Goal: Task Accomplishment & Management: Complete application form

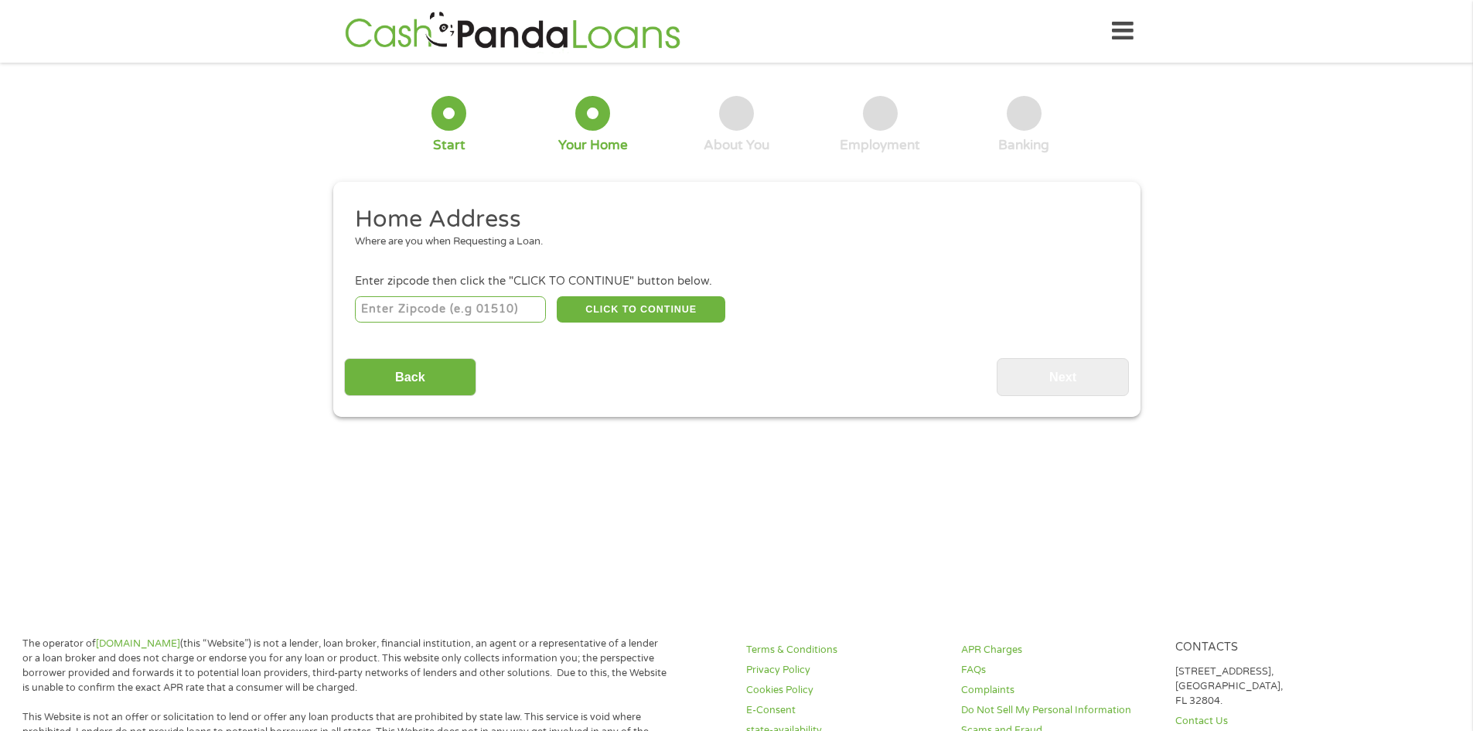
click at [438, 305] on input "number" at bounding box center [450, 309] width 191 height 26
type input "39301"
click at [621, 310] on button "CLICK TO CONTINUE" at bounding box center [641, 309] width 169 height 26
type input "39301"
type input "Meridian"
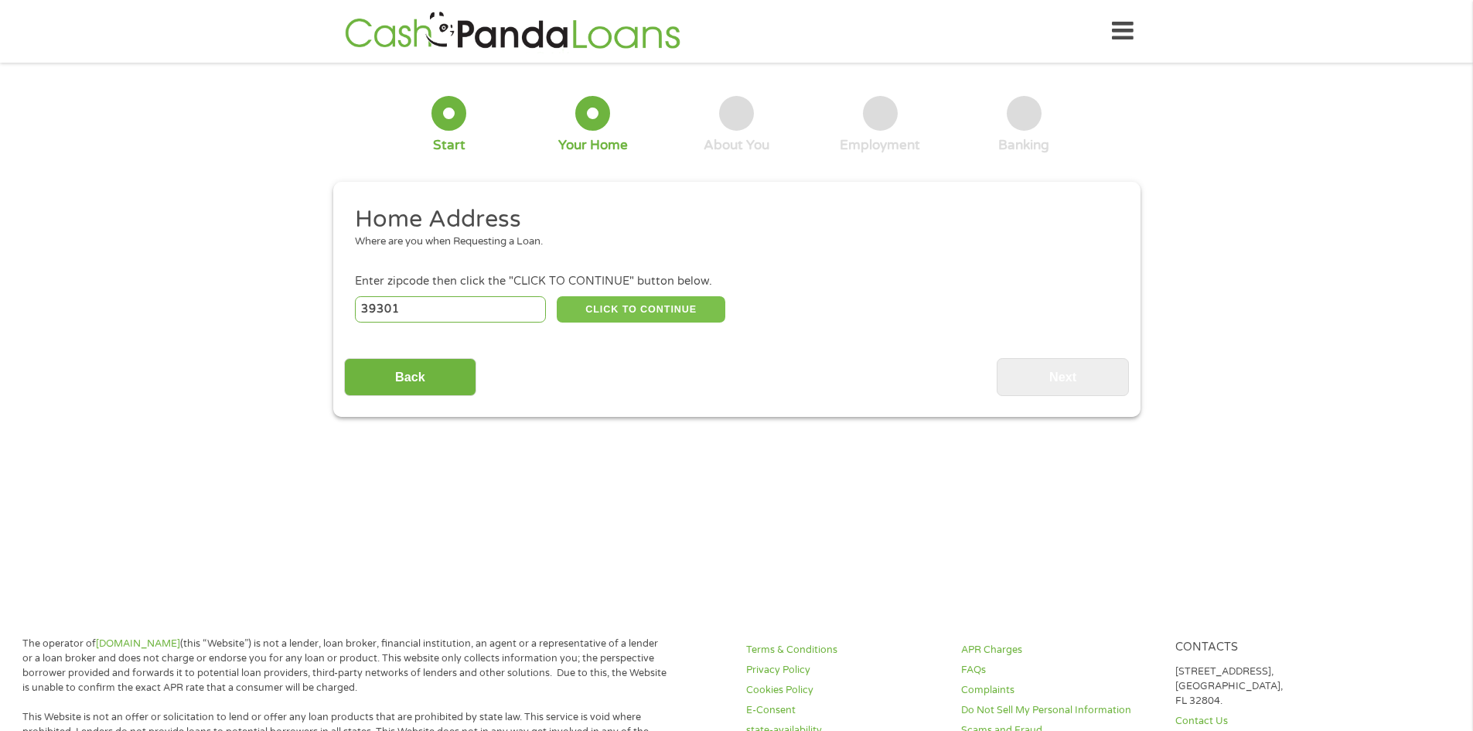
select select "[US_STATE]"
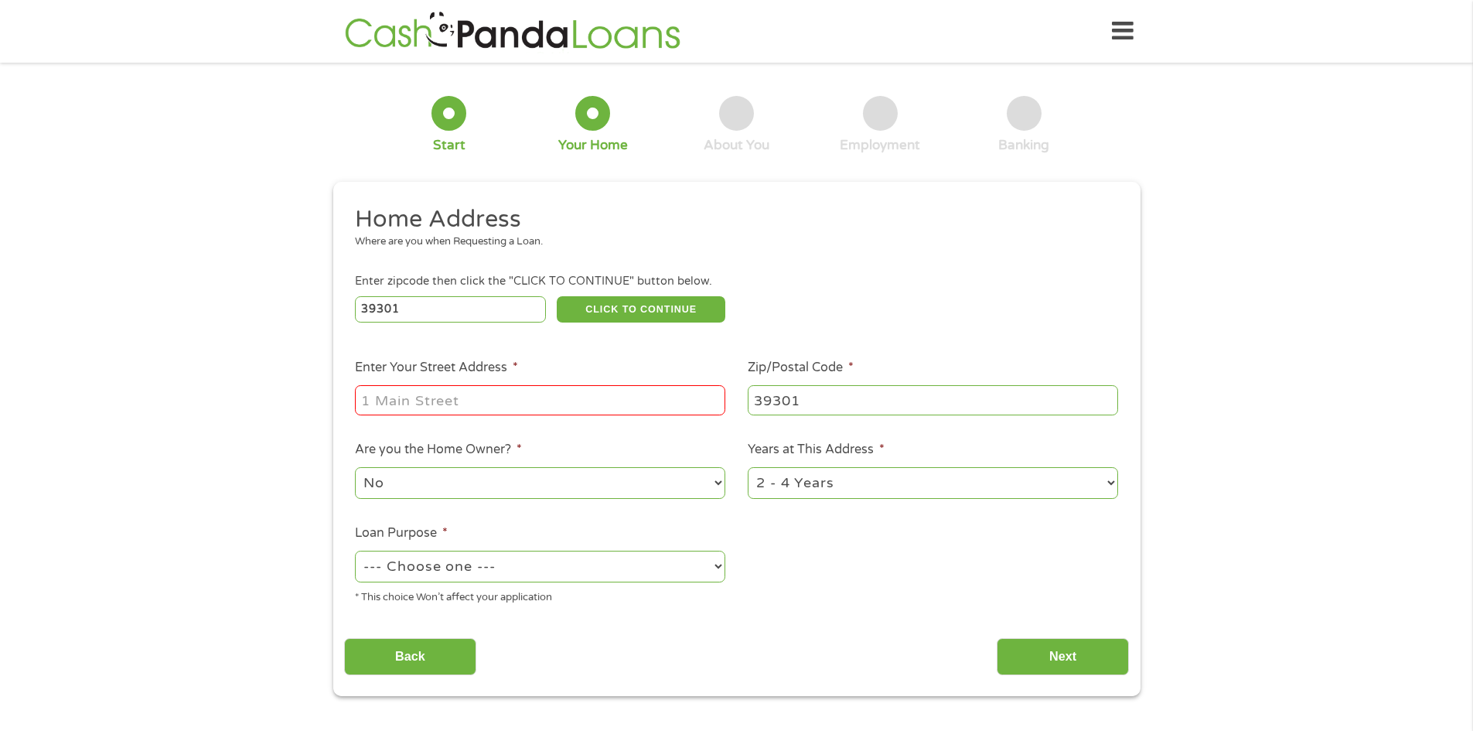
click at [383, 408] on input "Enter Your Street Address *" at bounding box center [540, 399] width 370 height 29
type input "[STREET_ADDRESS]"
click at [801, 402] on input "39301" at bounding box center [933, 399] width 370 height 29
type input "39307"
click at [430, 476] on select "No Yes" at bounding box center [540, 483] width 370 height 32
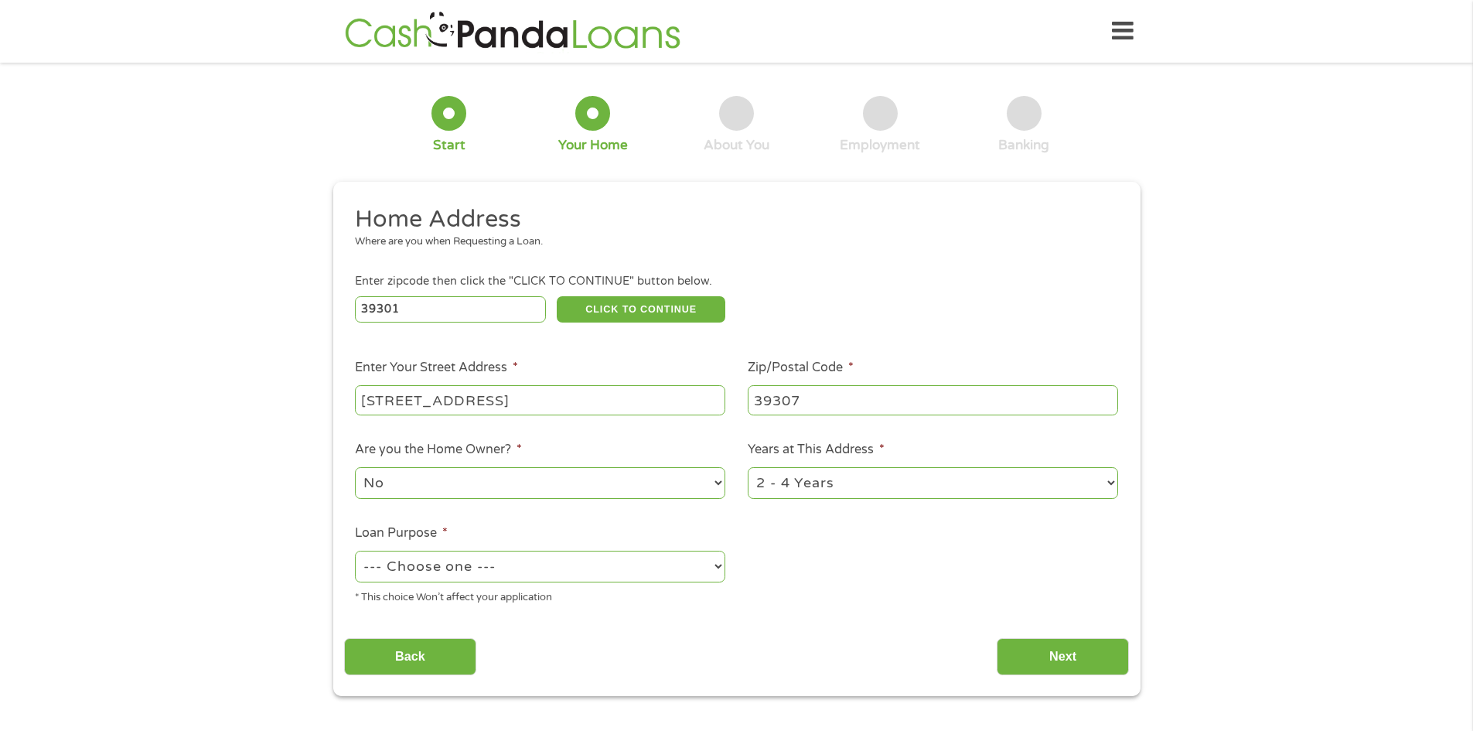
select select "yes"
click at [355, 467] on select "No Yes" at bounding box center [540, 483] width 370 height 32
click at [792, 485] on select "1 Year or less 1 - 2 Years 2 - 4 Years Over 4 Years" at bounding box center [933, 483] width 370 height 32
select select "60months"
click at [748, 467] on select "1 Year or less 1 - 2 Years 2 - 4 Years Over 4 Years" at bounding box center [933, 483] width 370 height 32
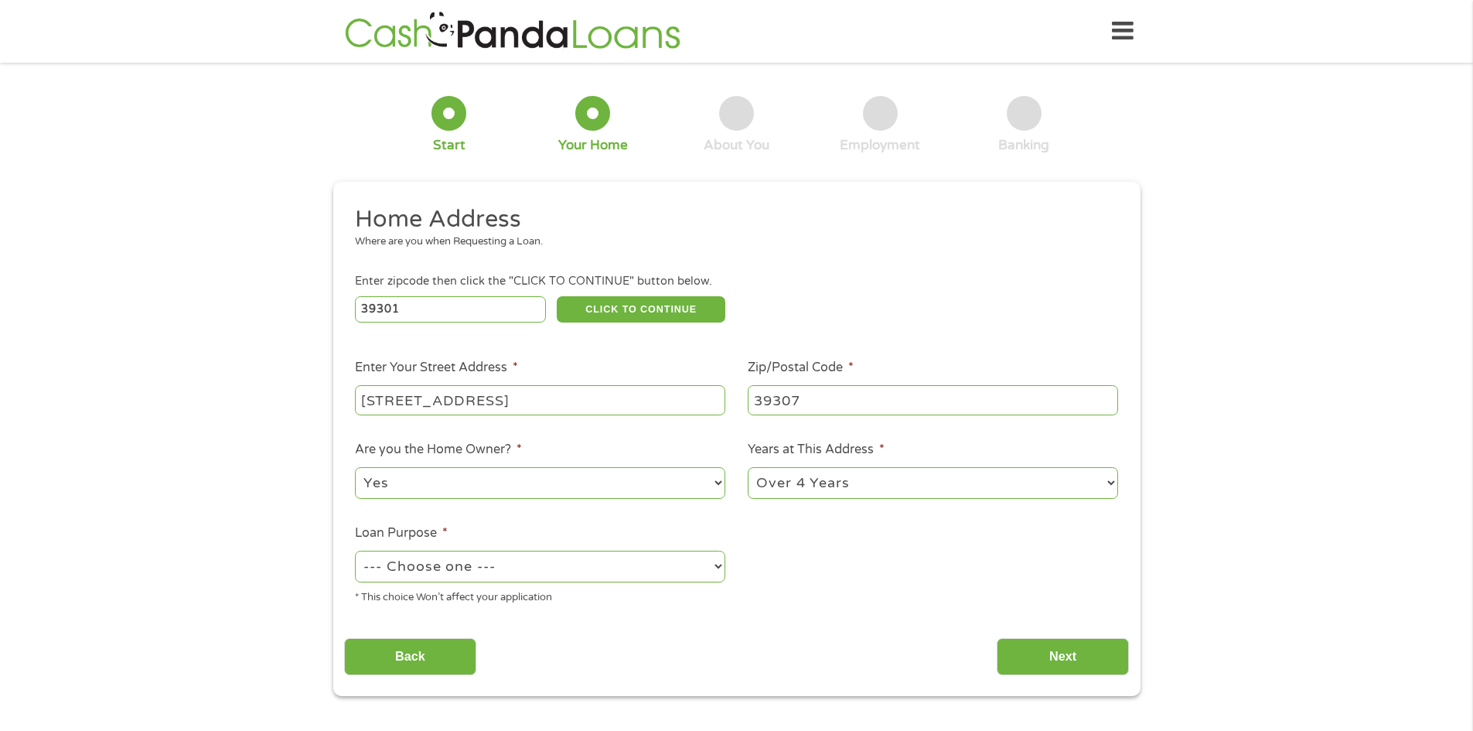
click at [462, 565] on select "--- Choose one --- Pay Bills Debt Consolidation Home Improvement Major Purchase…" at bounding box center [540, 566] width 370 height 32
select select "paybills"
click at [355, 550] on select "--- Choose one --- Pay Bills Debt Consolidation Home Improvement Major Purchase…" at bounding box center [540, 566] width 370 height 32
click at [1047, 648] on input "Next" at bounding box center [1062, 657] width 132 height 38
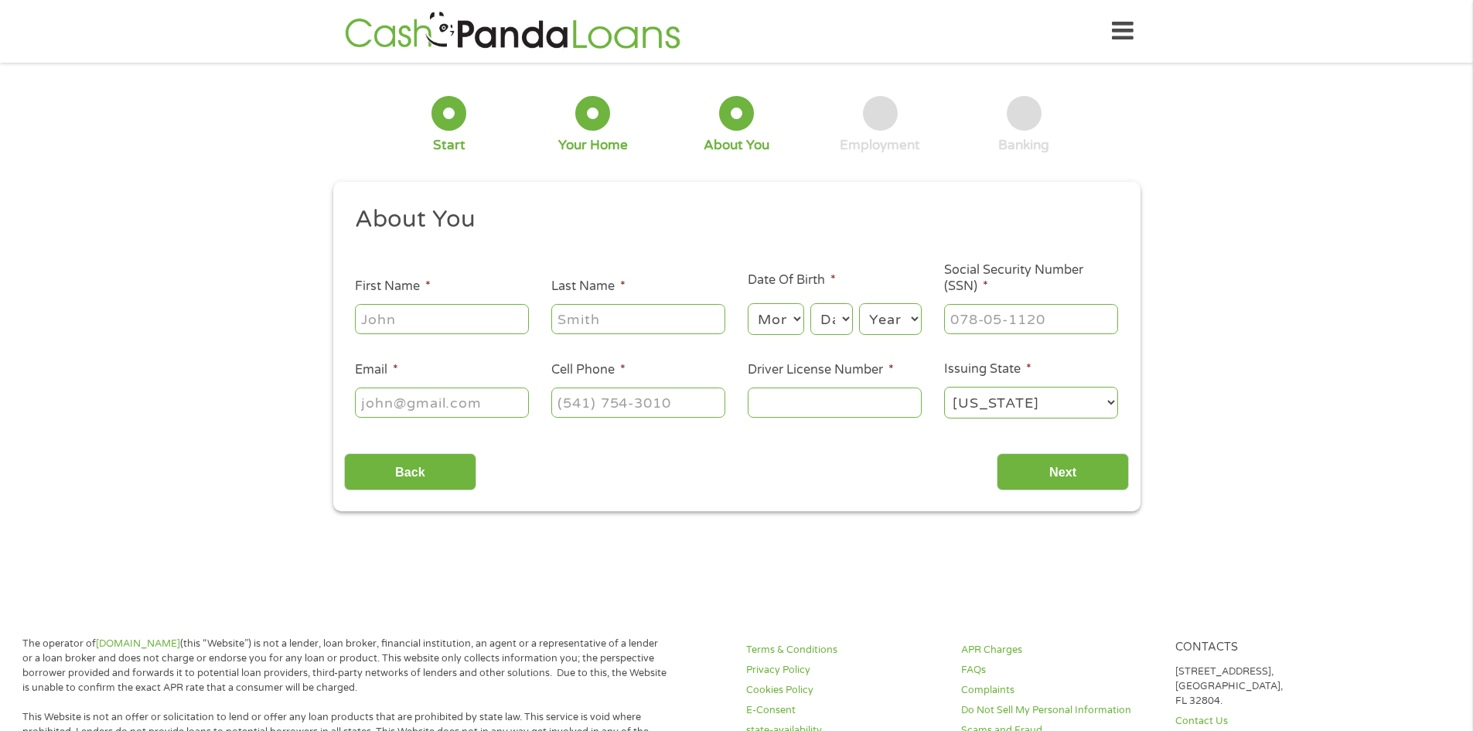
click at [441, 315] on input "First Name *" at bounding box center [442, 318] width 174 height 29
type input "d"
type input "[PERSON_NAME]"
click at [778, 318] on select "Month 1 2 3 4 5 6 7 8 9 10 11 12" at bounding box center [776, 319] width 56 height 32
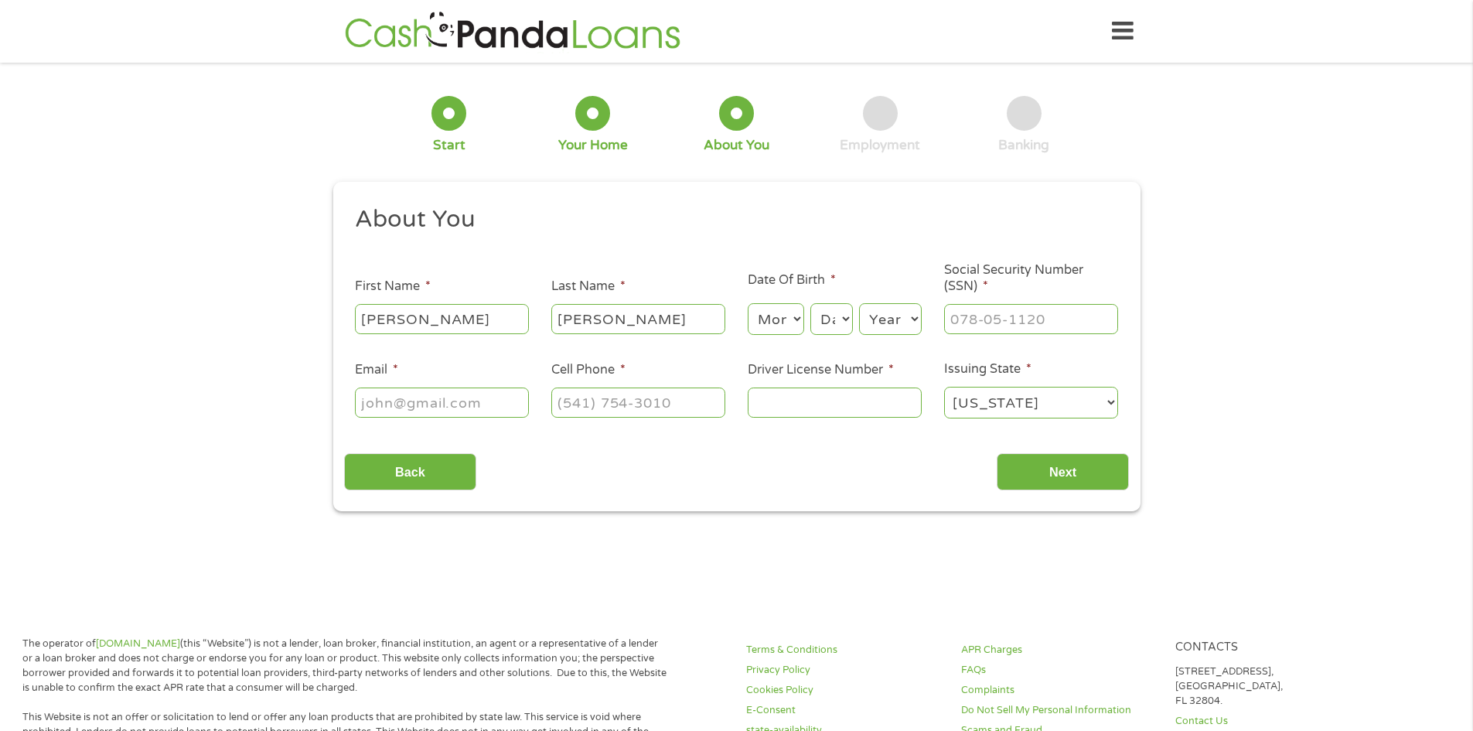
select select "11"
click at [748, 303] on select "Month 1 2 3 4 5 6 7 8 9 10 11 12" at bounding box center [776, 319] width 56 height 32
click at [842, 312] on select "Day 1 2 3 4 5 6 7 8 9 10 11 12 13 14 15 16 17 18 19 20 21 22 23 24 25 26 27 28 …" at bounding box center [831, 319] width 42 height 32
select select "21"
click at [810, 303] on select "Day 1 2 3 4 5 6 7 8 9 10 11 12 13 14 15 16 17 18 19 20 21 22 23 24 25 26 27 28 …" at bounding box center [831, 319] width 42 height 32
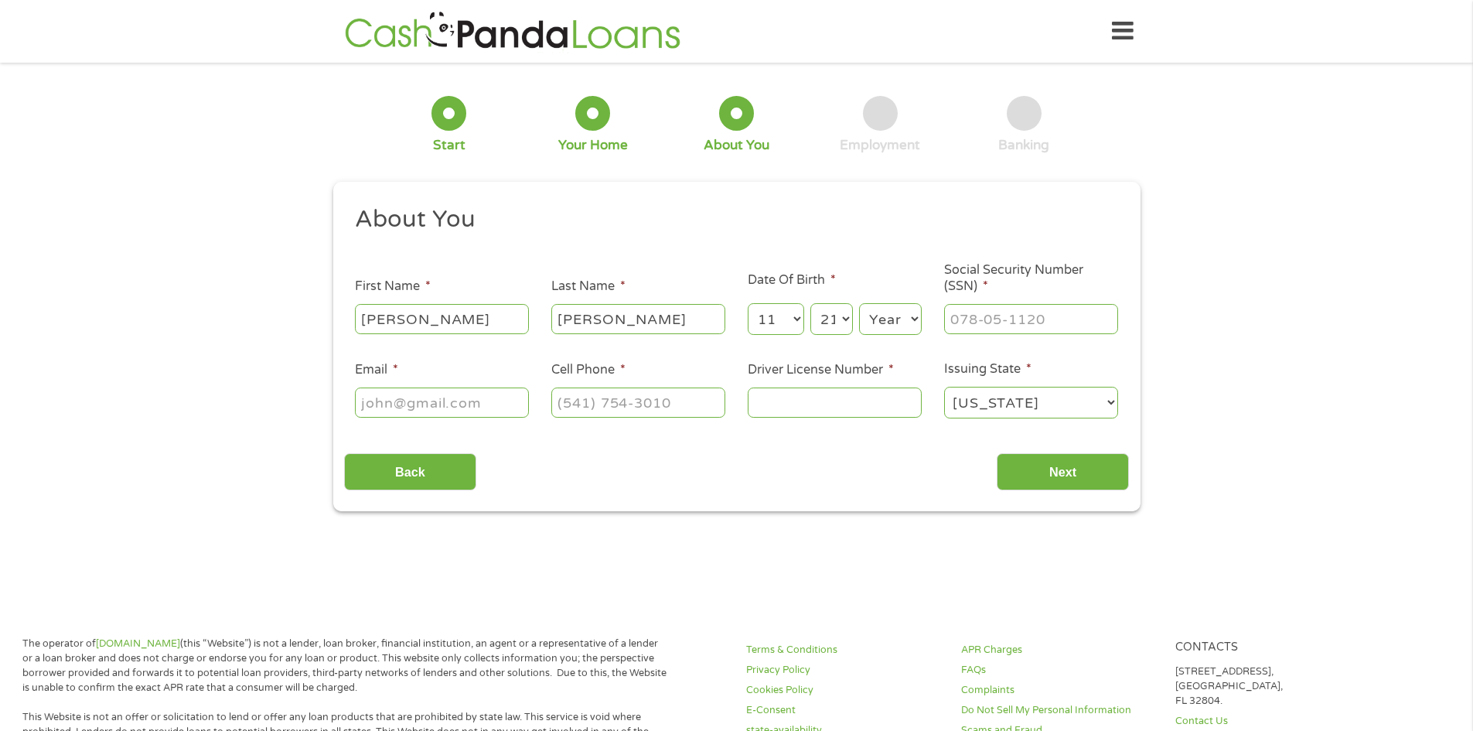
click at [894, 317] on select "Year [DATE] 2006 2005 2004 2003 2002 2001 2000 1999 1998 1997 1996 1995 1994 19…" at bounding box center [890, 319] width 63 height 32
select select "1968"
click at [859, 303] on select "Year [DATE] 2006 2005 2004 2003 2002 2001 2000 1999 1998 1997 1996 1995 1994 19…" at bounding box center [890, 319] width 63 height 32
click at [991, 316] on input "___-__-____" at bounding box center [1031, 318] width 174 height 29
type input "___-58-7433"
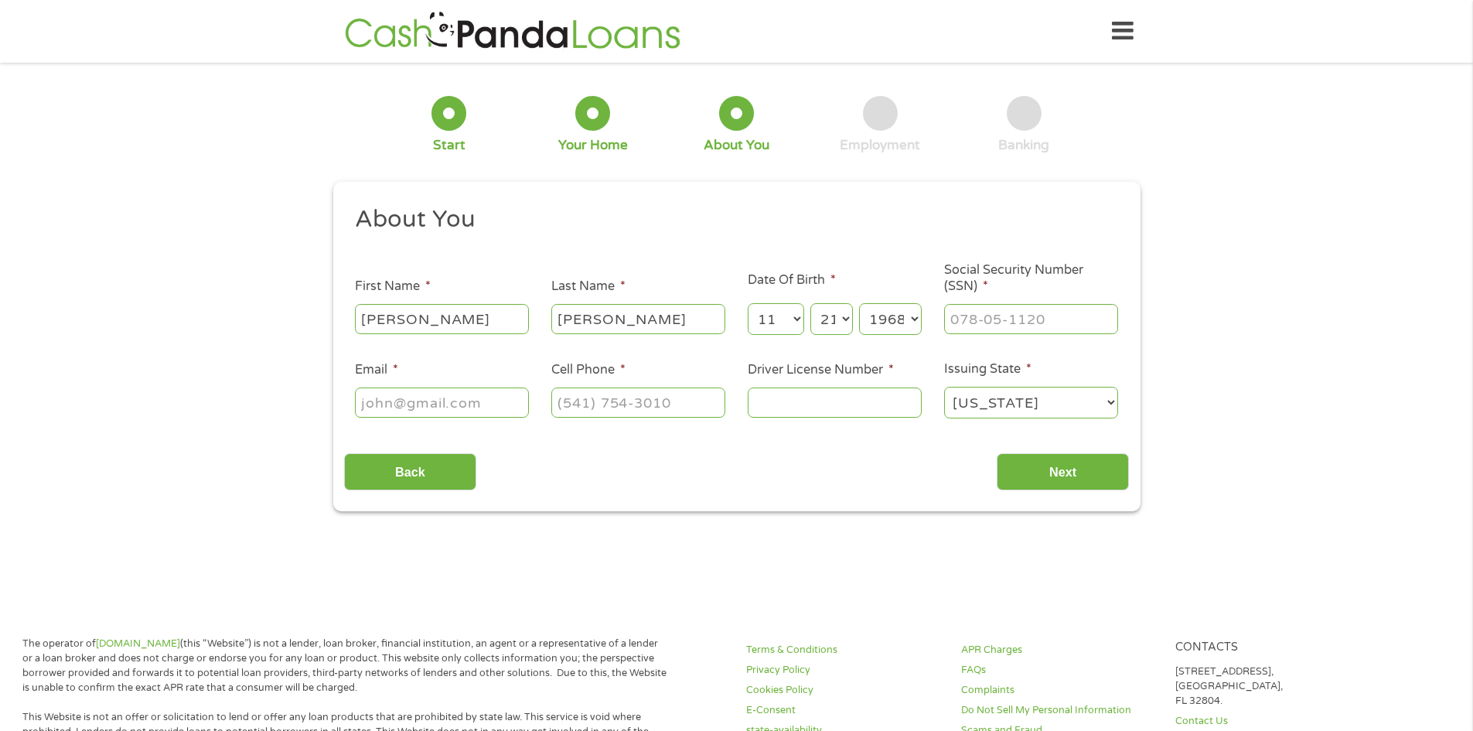
click at [441, 398] on input "Email *" at bounding box center [442, 401] width 174 height 29
type input "D"
type input "[EMAIL_ADDRESS][DOMAIN_NAME]"
click at [581, 394] on input "(___) ___-____" at bounding box center [638, 401] width 174 height 29
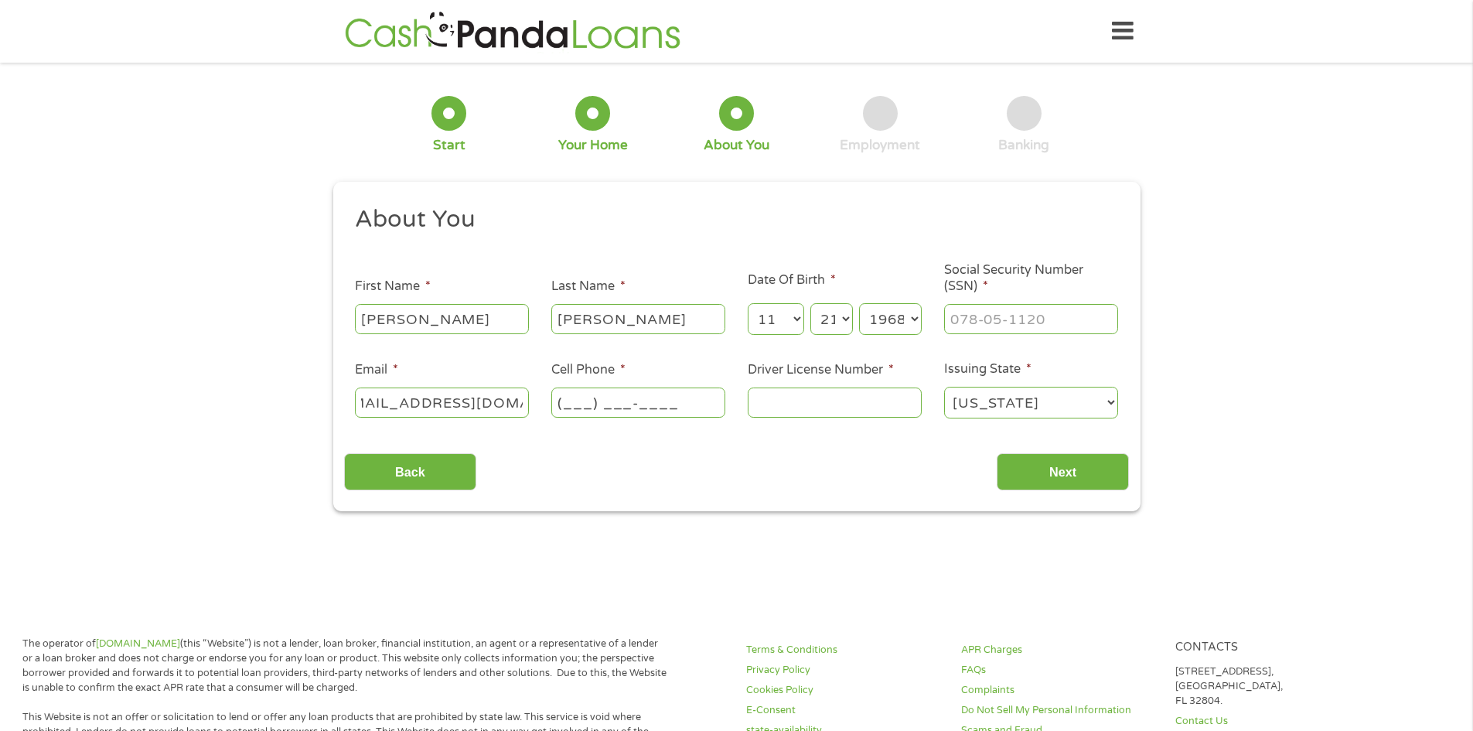
scroll to position [0, 0]
type input "[PHONE_NUMBER]"
click at [775, 399] on input "Driver License Number *" at bounding box center [835, 401] width 174 height 29
type input "800684662"
click at [1042, 475] on input "Next" at bounding box center [1062, 472] width 132 height 38
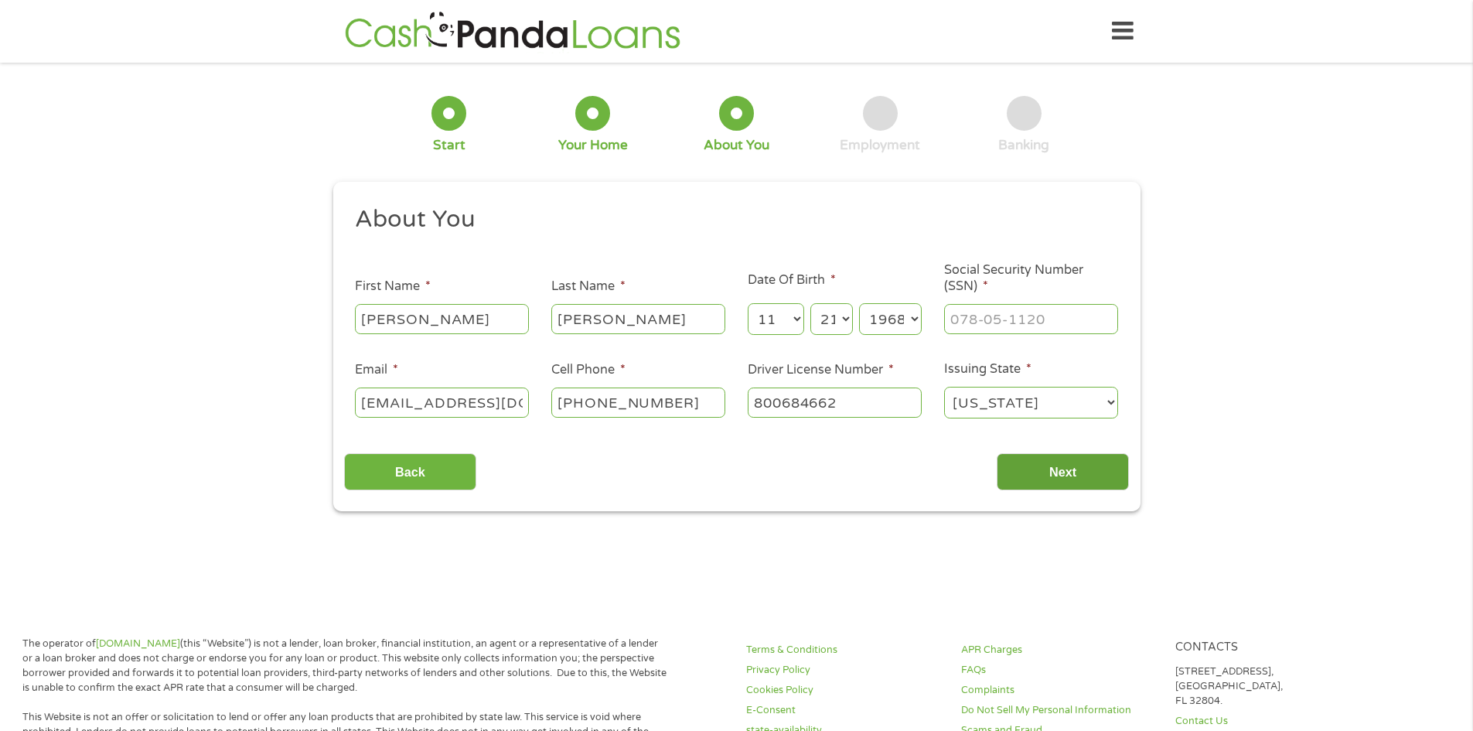
scroll to position [6, 6]
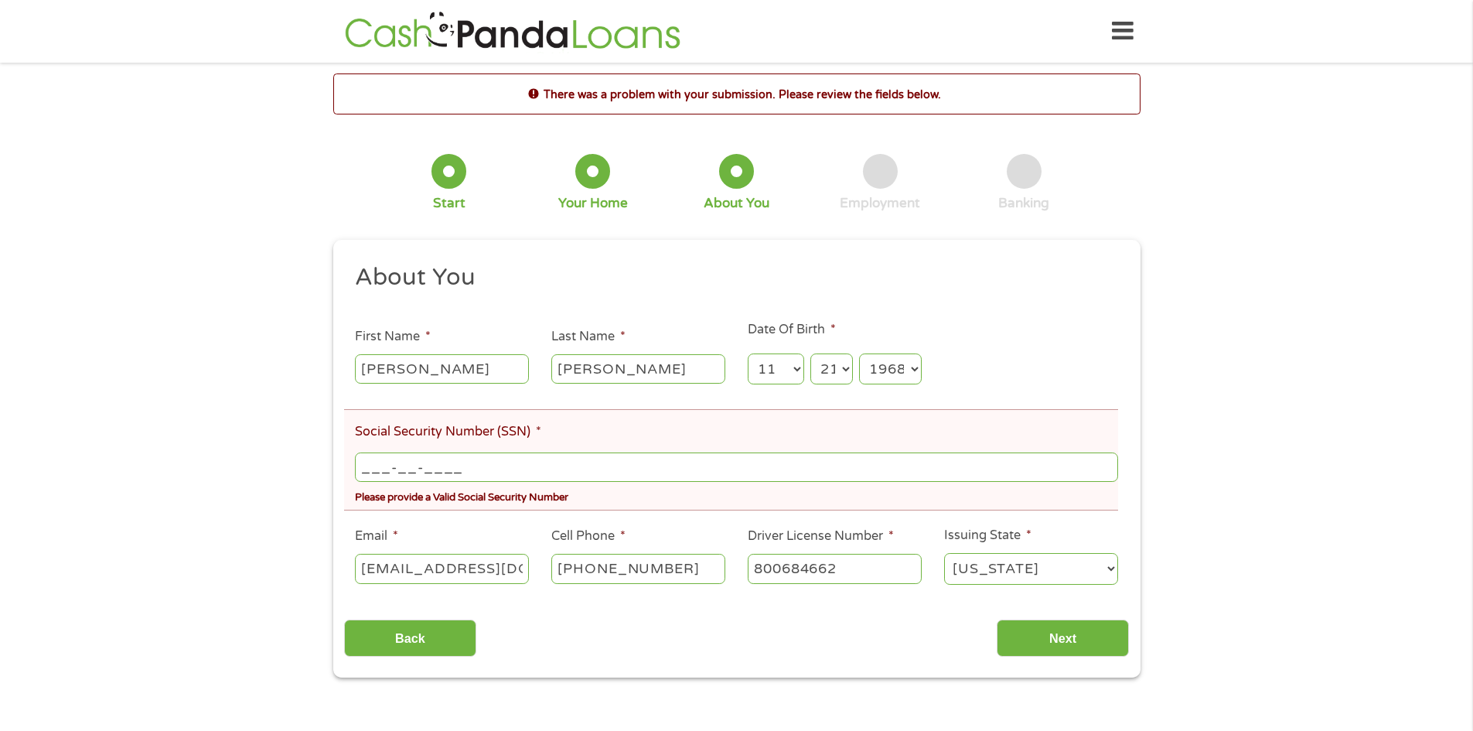
click at [387, 455] on input "___-__-____" at bounding box center [736, 466] width 762 height 29
type input "587-43-3543"
click at [1030, 639] on input "Next" at bounding box center [1062, 638] width 132 height 38
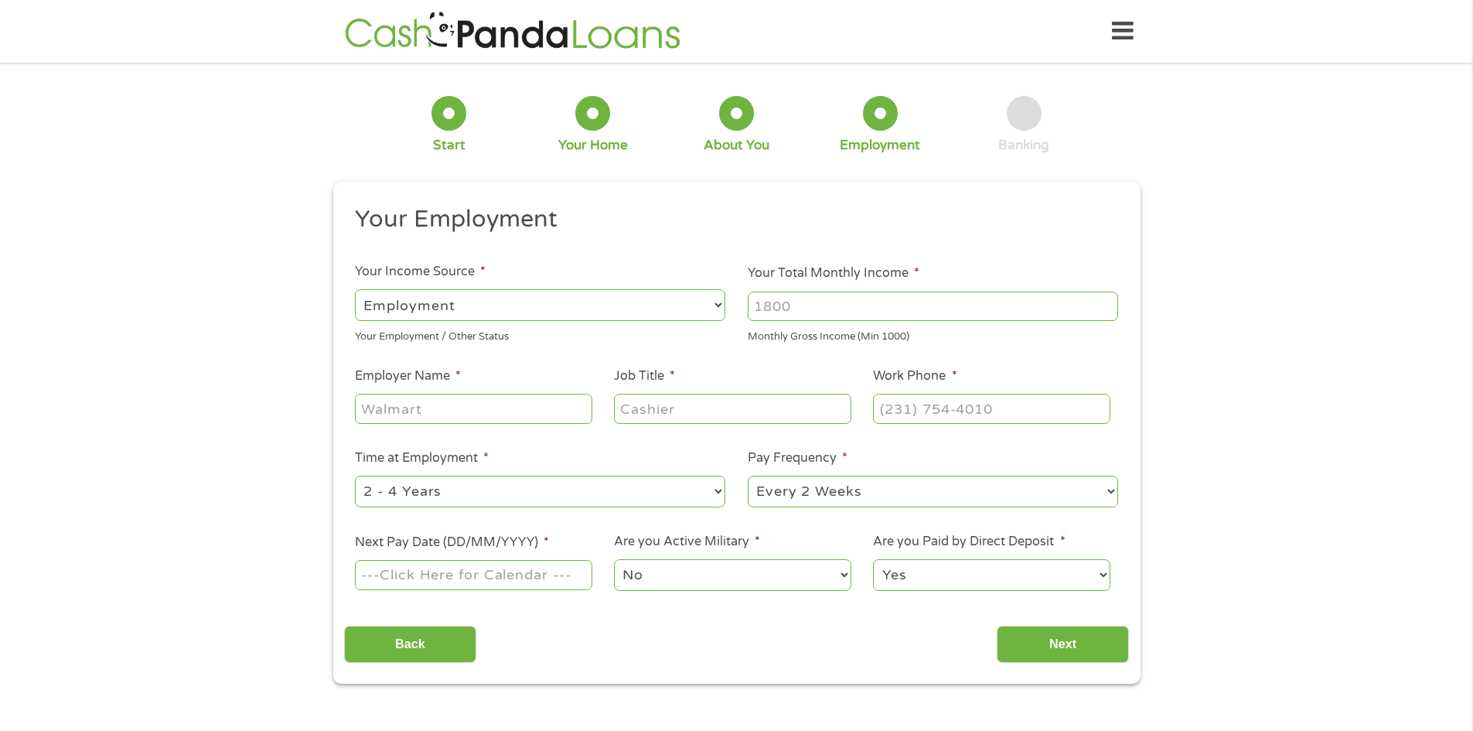
click at [456, 302] on select "--- Choose one --- Employment [DEMOGRAPHIC_DATA] Benefits" at bounding box center [540, 305] width 370 height 32
click at [355, 289] on select "--- Choose one --- Employment [DEMOGRAPHIC_DATA] Benefits" at bounding box center [540, 305] width 370 height 32
drag, startPoint x: 797, startPoint y: 305, endPoint x: 709, endPoint y: 317, distance: 89.0
click at [709, 317] on ul "Your Employment Your Income Source * --- Choose one --- Employment [DEMOGRAPHIC…" at bounding box center [736, 404] width 785 height 400
type input "3800"
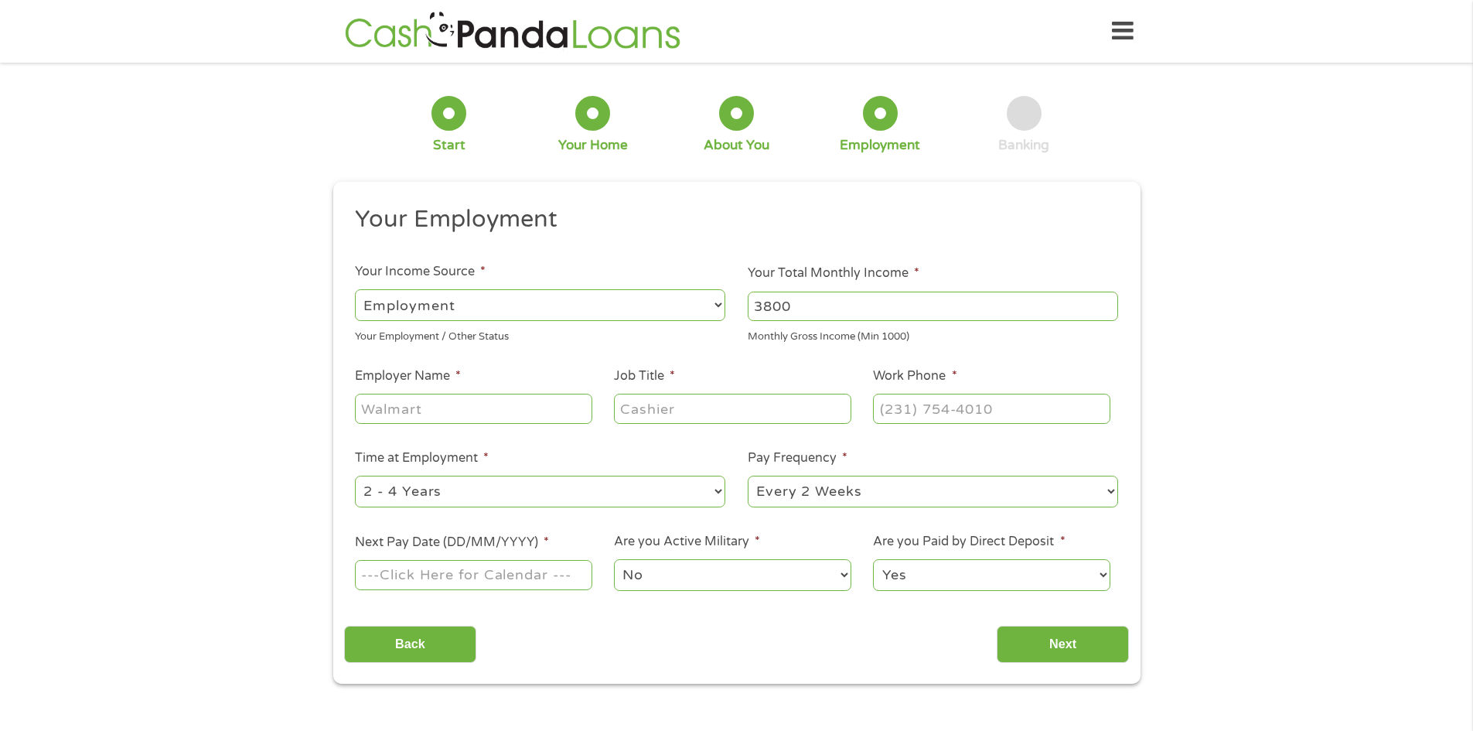
click at [385, 415] on input "Employer Name *" at bounding box center [473, 407] width 237 height 29
type input "cintas"
click at [621, 414] on input "Job Title *" at bounding box center [732, 407] width 237 height 29
type input "office manager"
click at [903, 407] on input "(___) ___-____" at bounding box center [991, 407] width 237 height 29
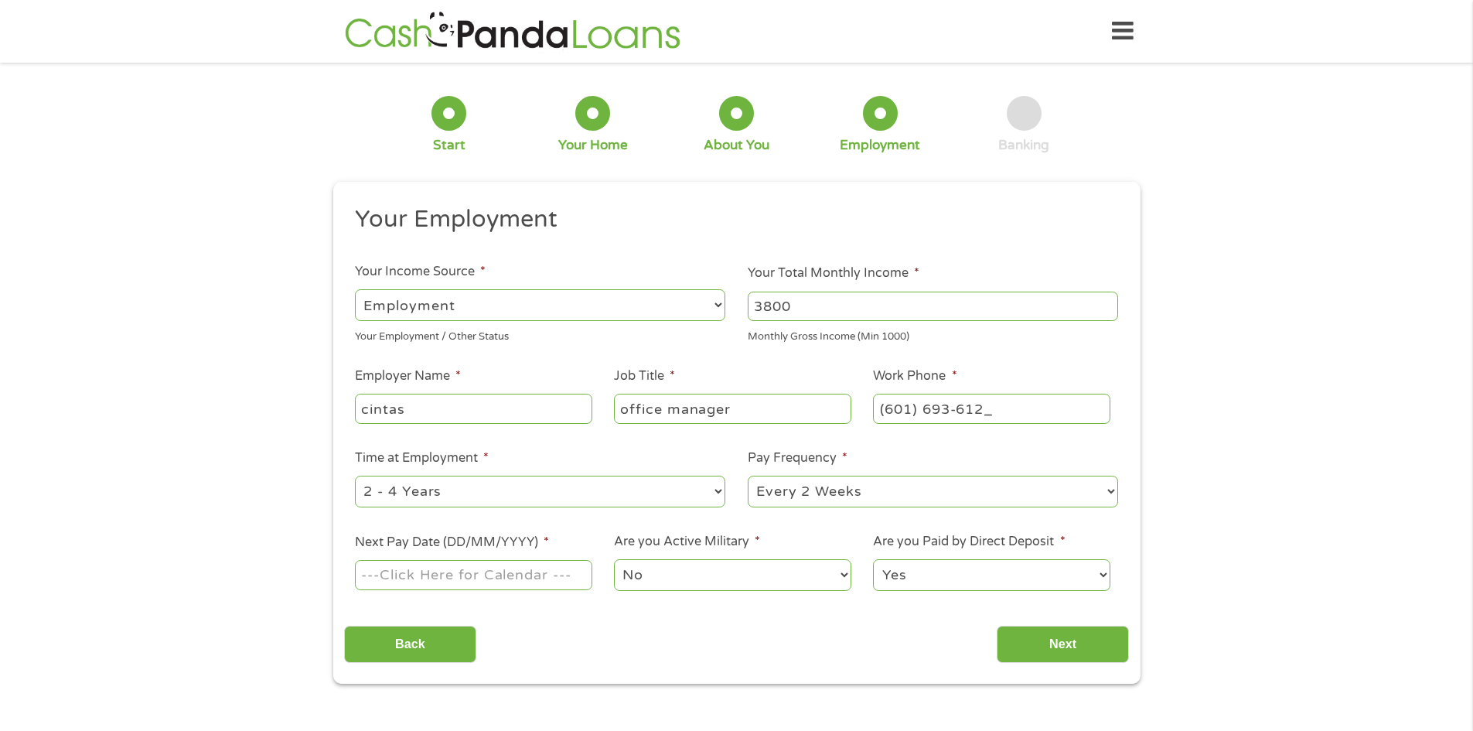
type input "[PHONE_NUMBER]"
click at [412, 494] on select "--- Choose one --- 1 Year or less 1 - 2 Years 2 - 4 Years Over 4 Years" at bounding box center [540, 491] width 370 height 32
select select "60months"
click at [355, 475] on select "--- Choose one --- 1 Year or less 1 - 2 Years 2 - 4 Years Over 4 Years" at bounding box center [540, 491] width 370 height 32
click at [830, 485] on select "--- Choose one --- Every 2 Weeks Every Week Monthly Semi-Monthly" at bounding box center [933, 491] width 370 height 32
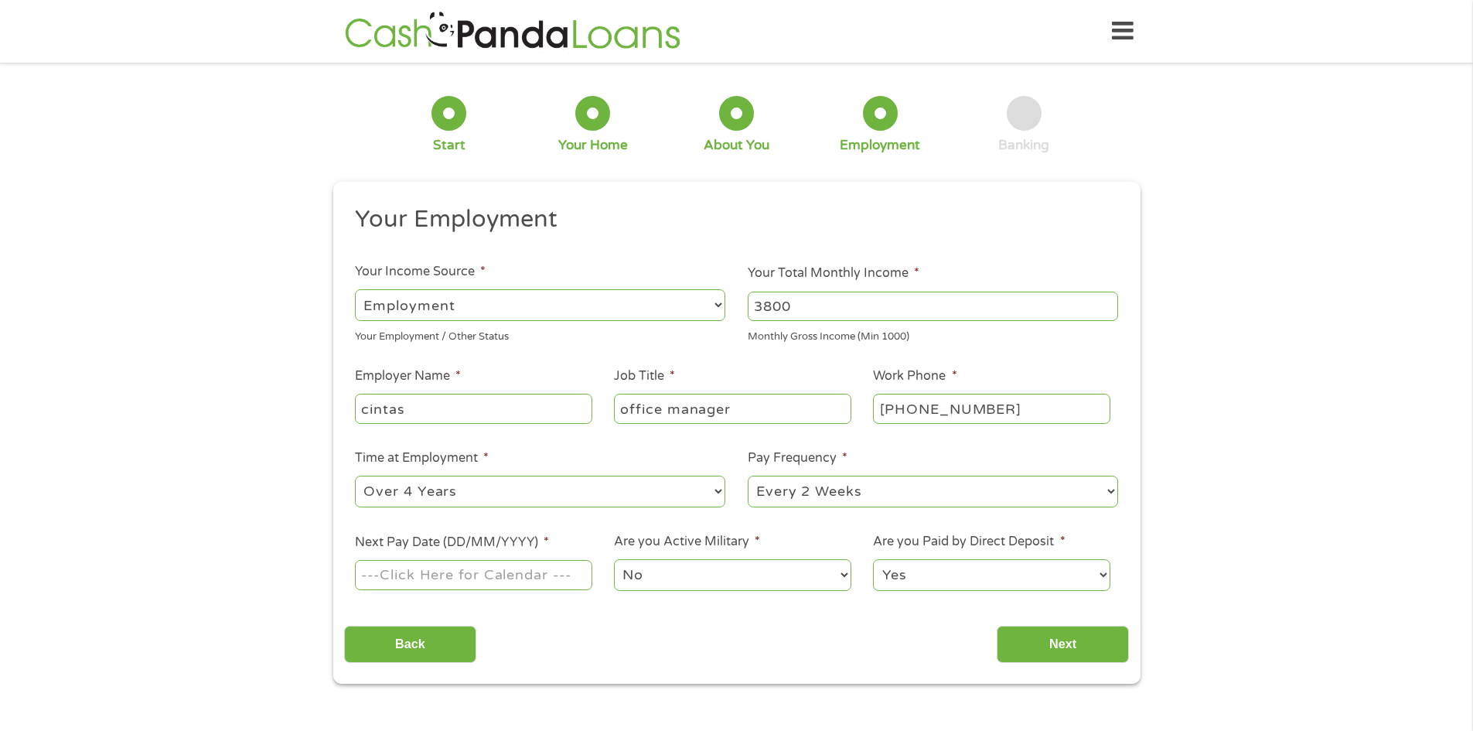
click at [748, 475] on select "--- Choose one --- Every 2 Weeks Every Week Monthly Semi-Monthly" at bounding box center [933, 491] width 370 height 32
click at [419, 580] on input "Next Pay Date (DD/MM/YYYY) *" at bounding box center [473, 574] width 237 height 29
type input "[DATE]"
click at [984, 578] on select "Yes No" at bounding box center [991, 575] width 237 height 32
click at [873, 559] on select "Yes No" at bounding box center [991, 575] width 237 height 32
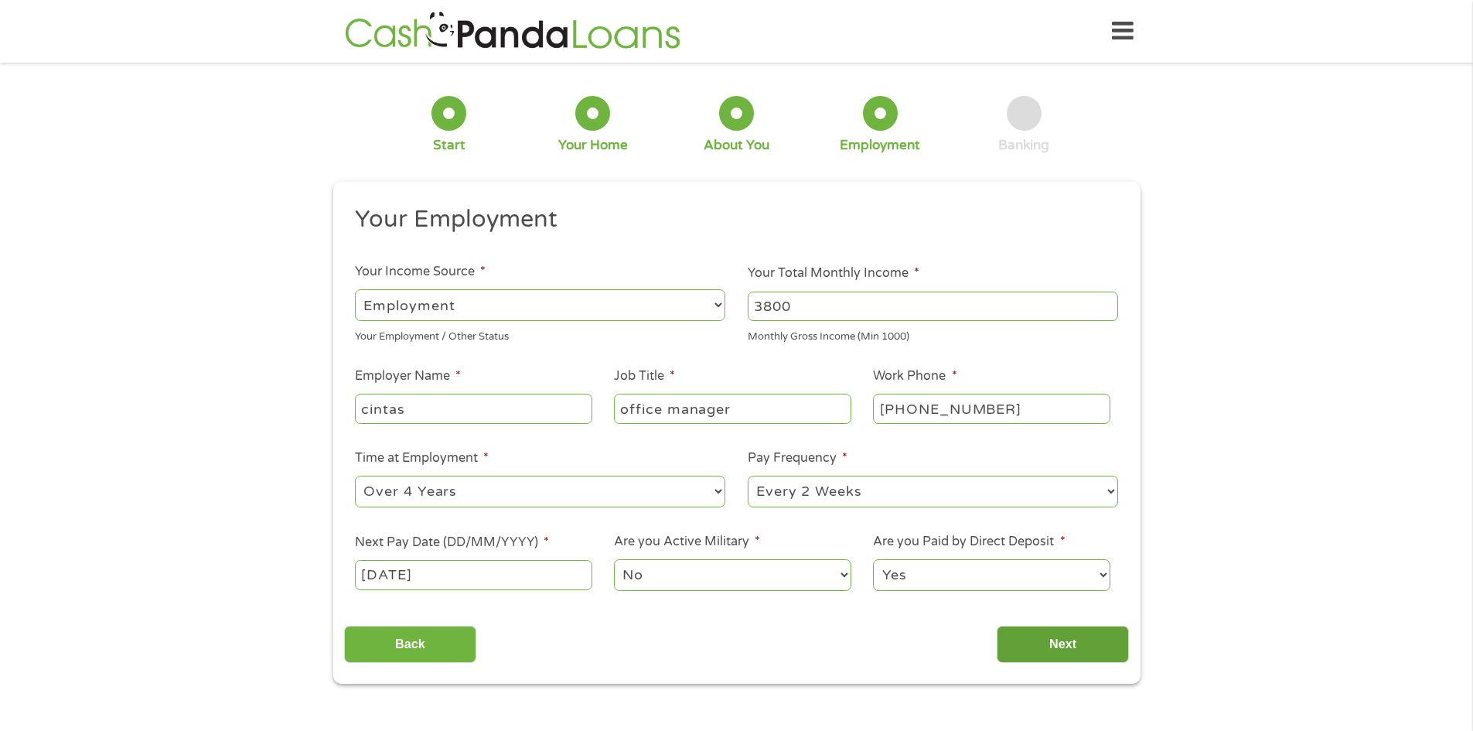
click at [1045, 652] on input "Next" at bounding box center [1062, 644] width 132 height 38
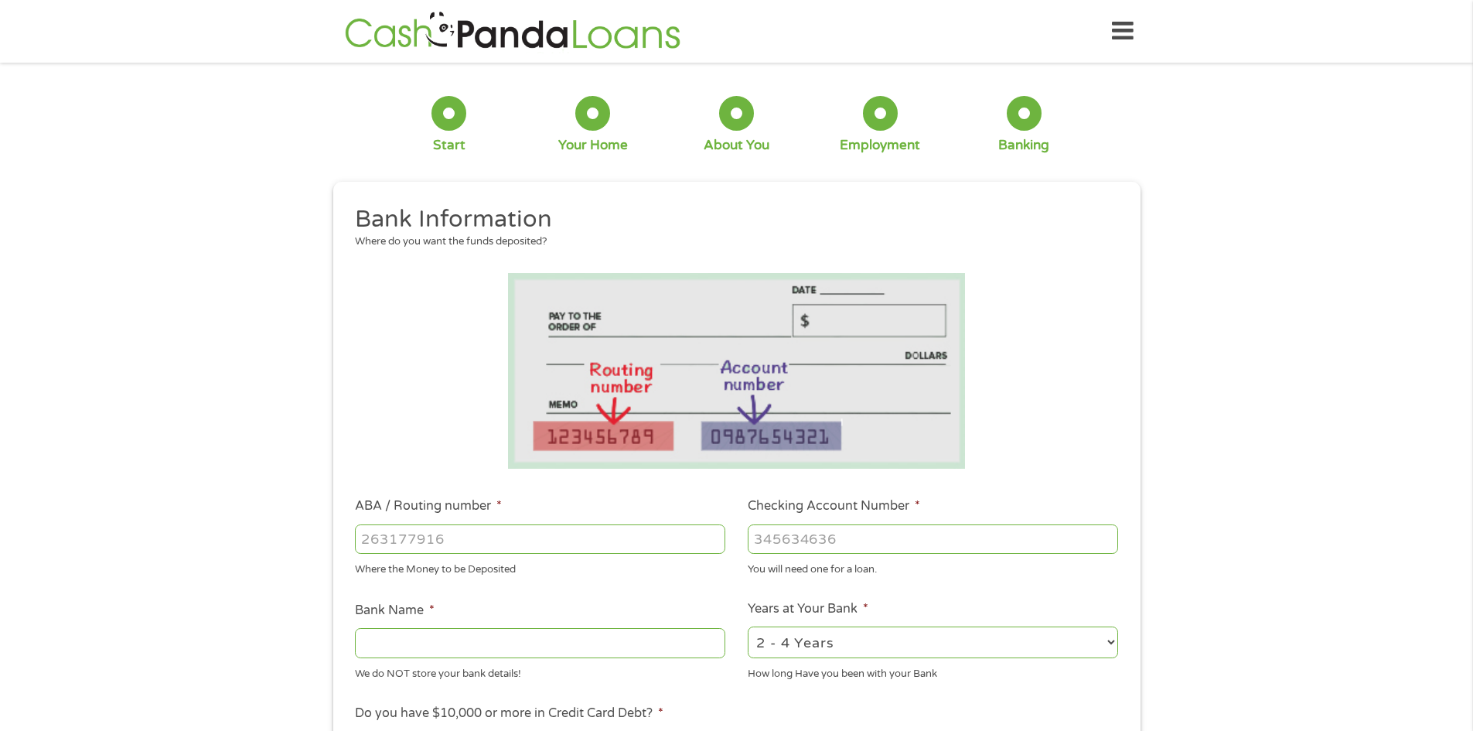
click at [381, 533] on input "ABA / Routing number *" at bounding box center [540, 538] width 370 height 29
type input "265377756"
type input "MUNA FEDERAL CREDIT UNION"
type input "265377756"
click at [779, 531] on input "Checking Account Number *" at bounding box center [933, 538] width 370 height 29
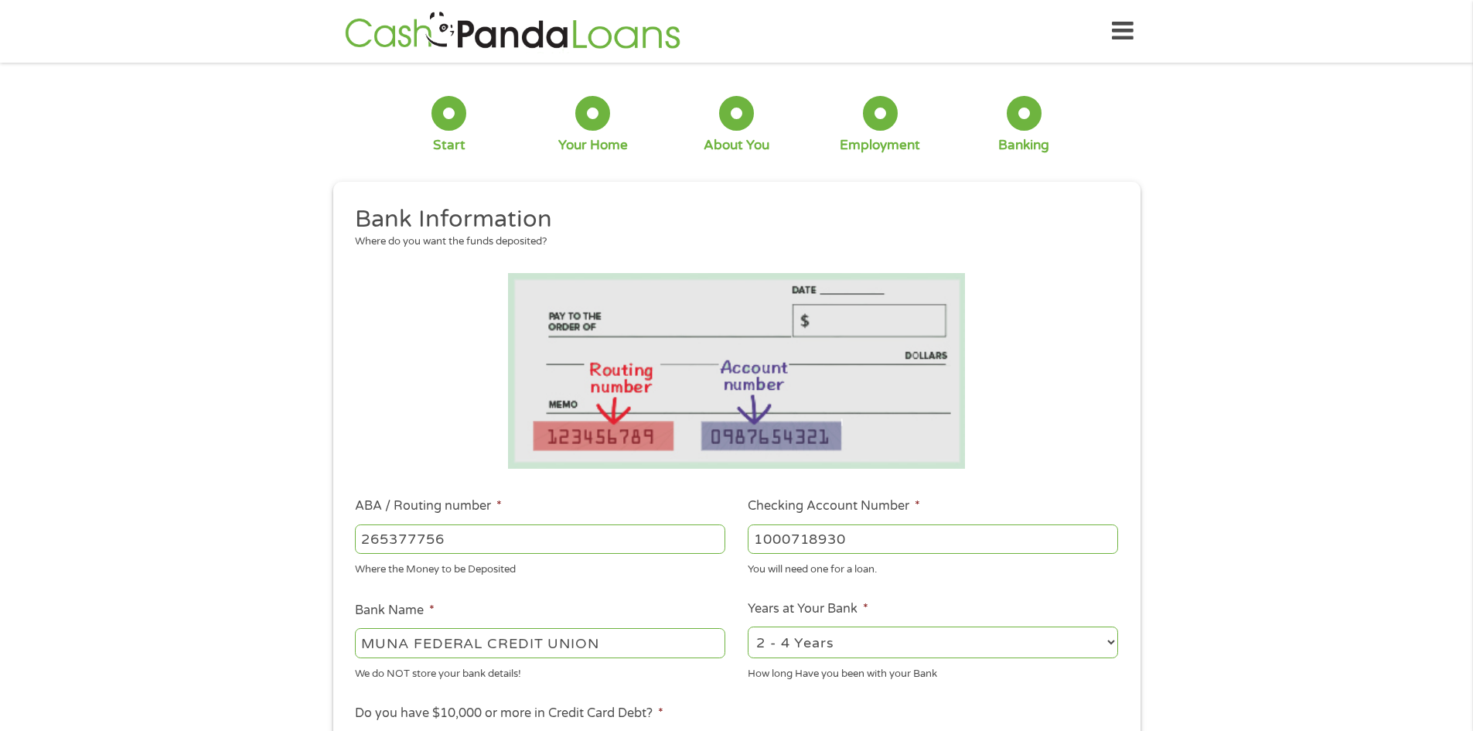
type input "1000718930"
click at [840, 639] on select "2 - 4 Years 6 - 12 Months 1 - 2 Years Over 4 Years" at bounding box center [933, 642] width 370 height 32
select select "60months"
click at [748, 626] on select "2 - 4 Years 6 - 12 Months 1 - 2 Years Over 4 Years" at bounding box center [933, 642] width 370 height 32
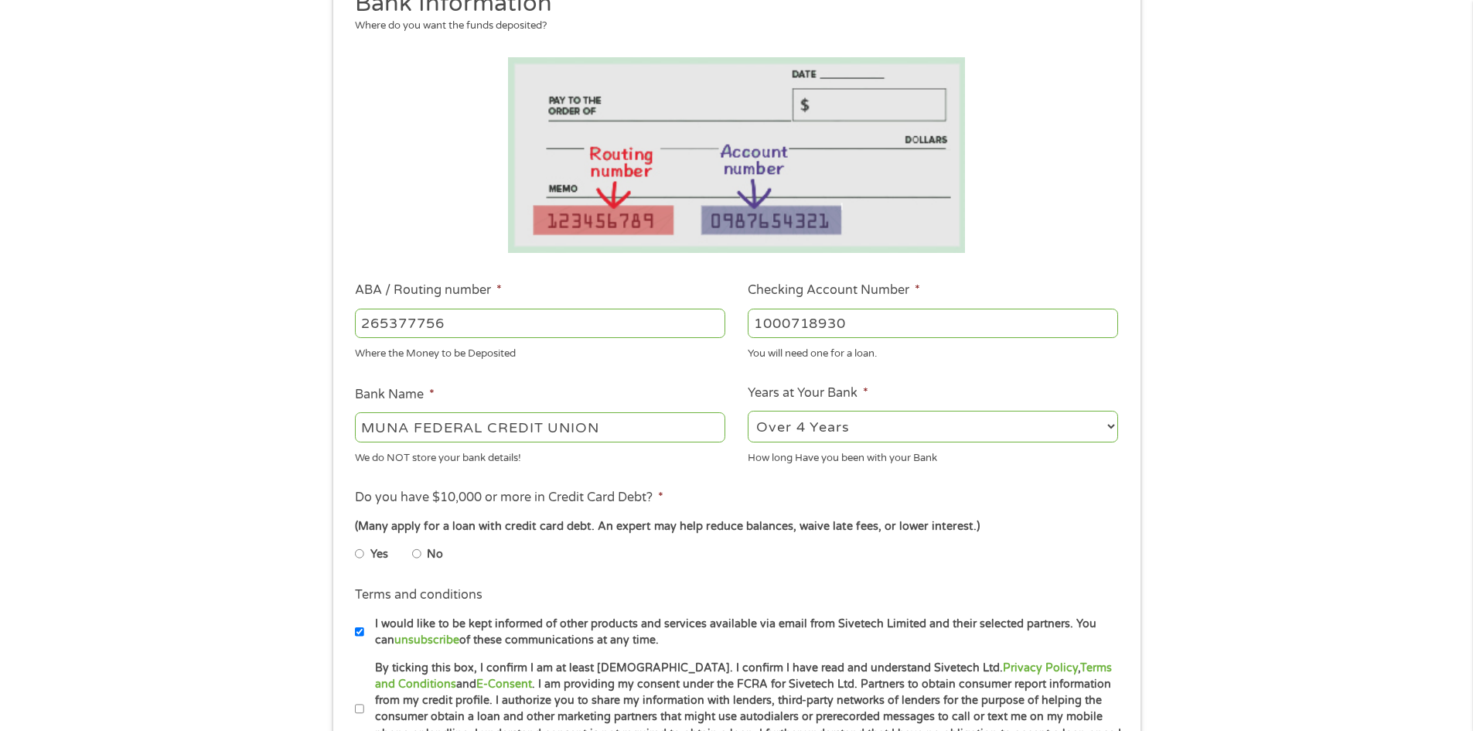
scroll to position [232, 0]
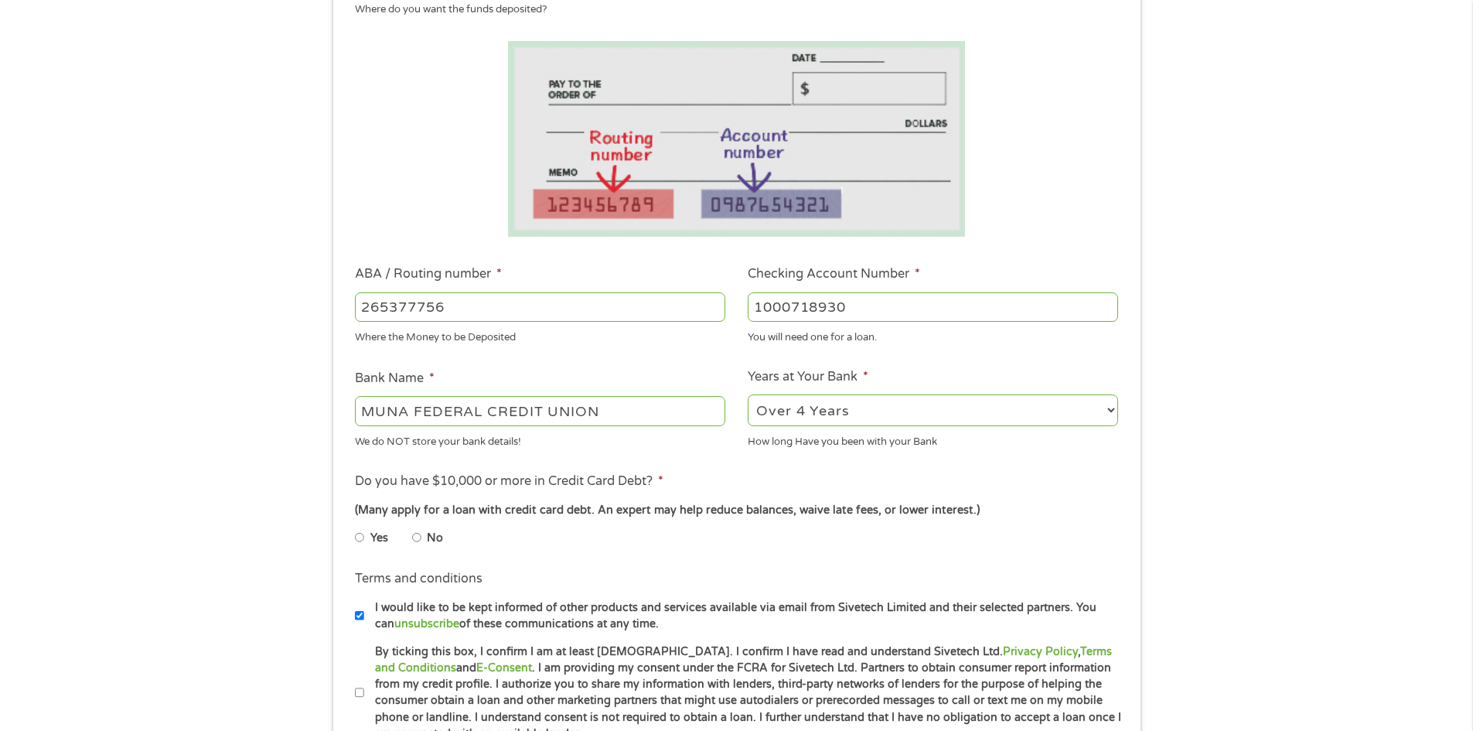
click at [415, 540] on input "No" at bounding box center [416, 537] width 9 height 25
radio input "true"
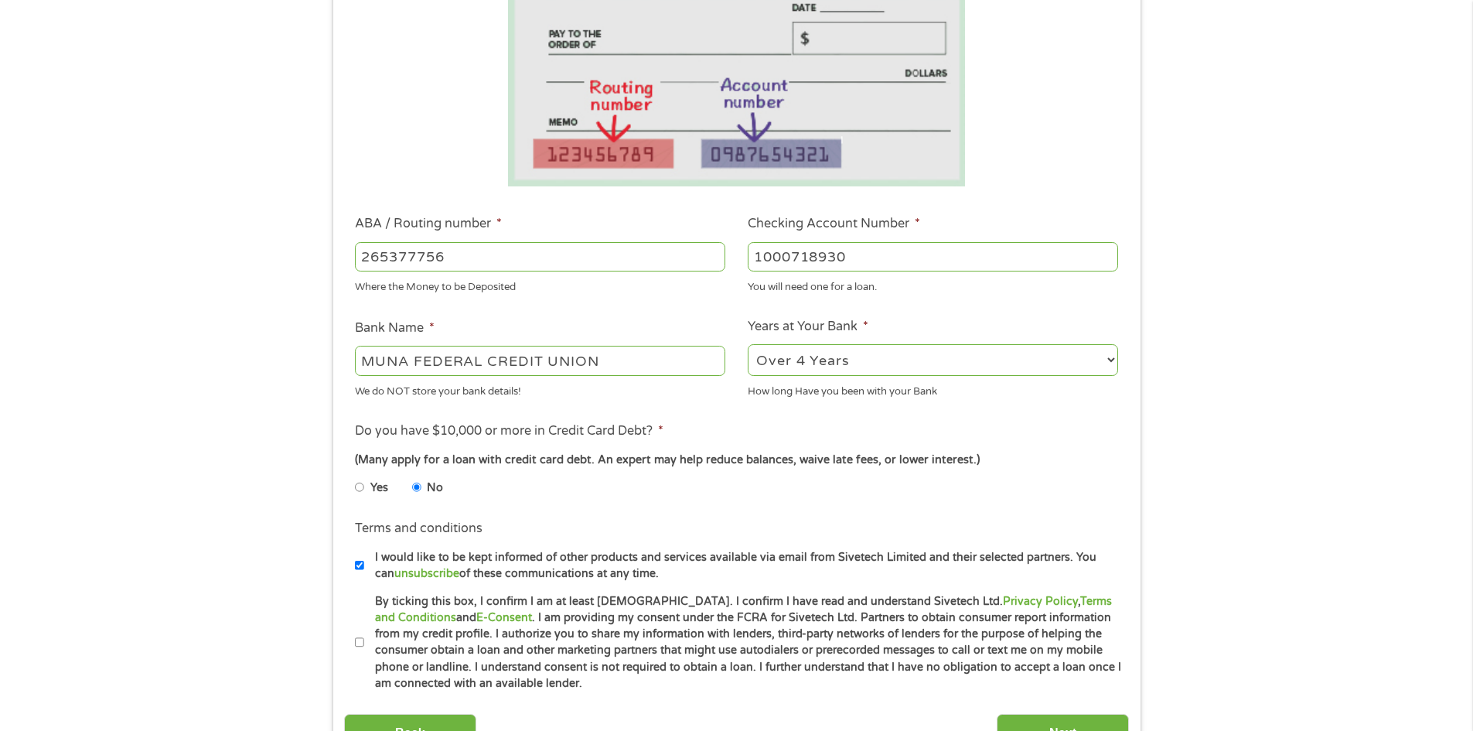
scroll to position [309, 0]
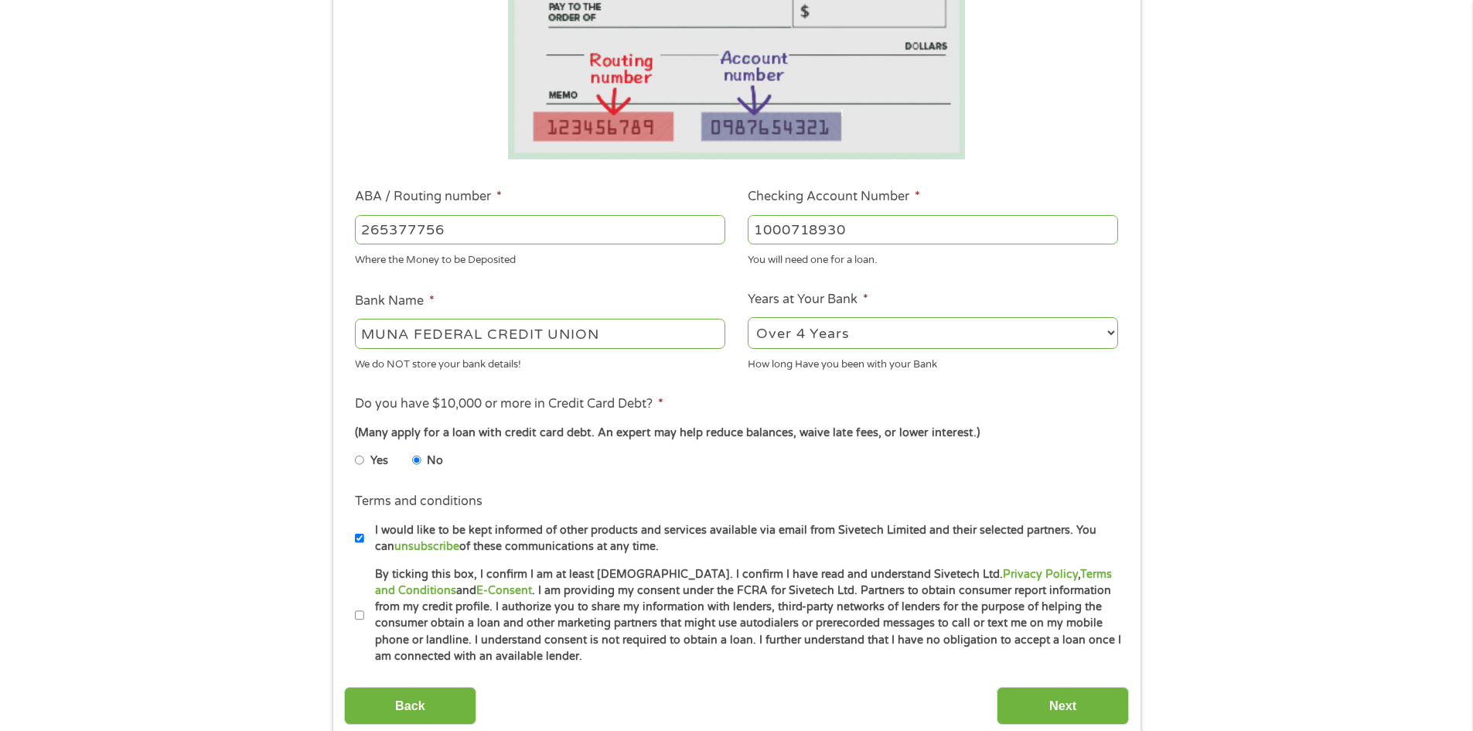
click at [366, 616] on label "By ticking this box, I confirm I am at least [DEMOGRAPHIC_DATA]. I confirm I ha…" at bounding box center [743, 615] width 758 height 99
click at [364, 616] on input "By ticking this box, I confirm I am at least [DEMOGRAPHIC_DATA]. I confirm I ha…" at bounding box center [359, 615] width 9 height 25
checkbox input "true"
click at [1032, 712] on input "Next" at bounding box center [1062, 705] width 132 height 38
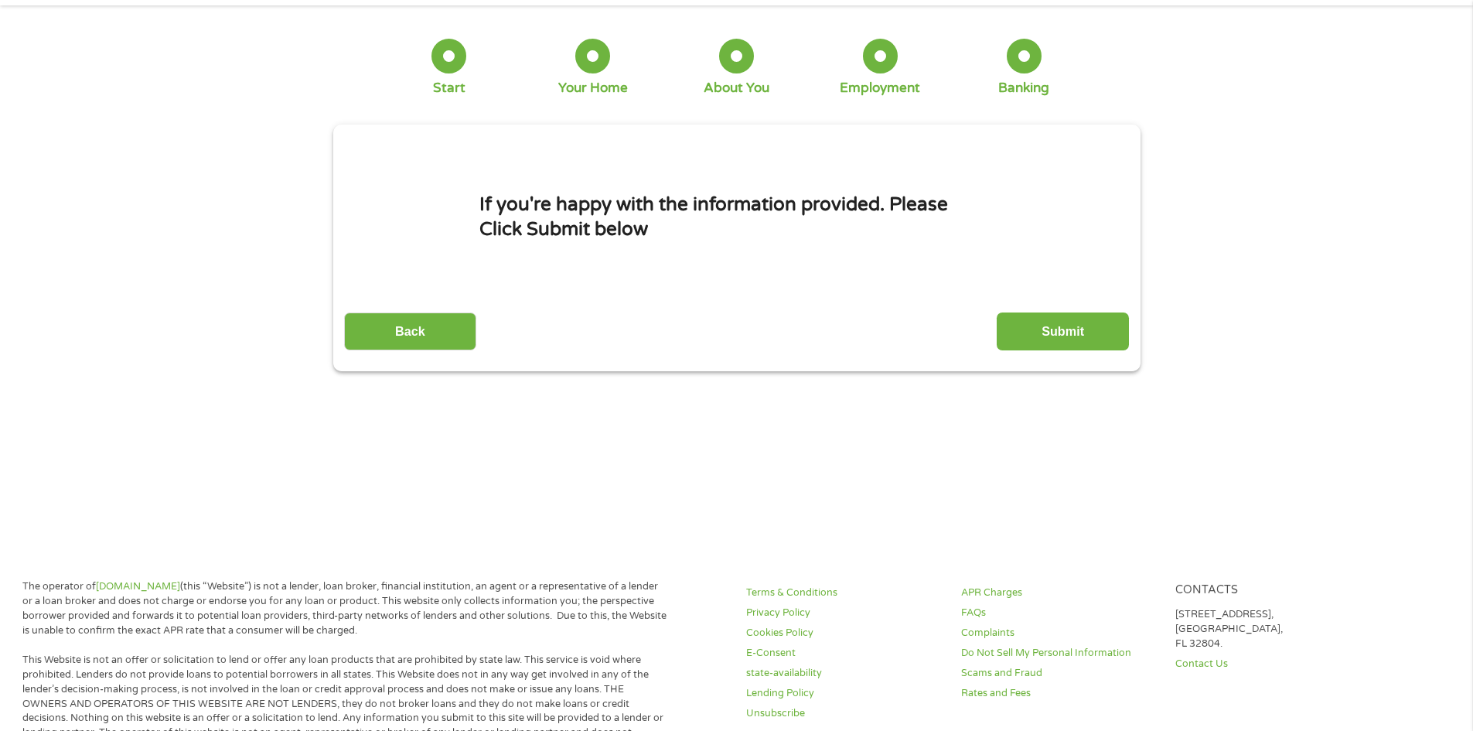
scroll to position [0, 0]
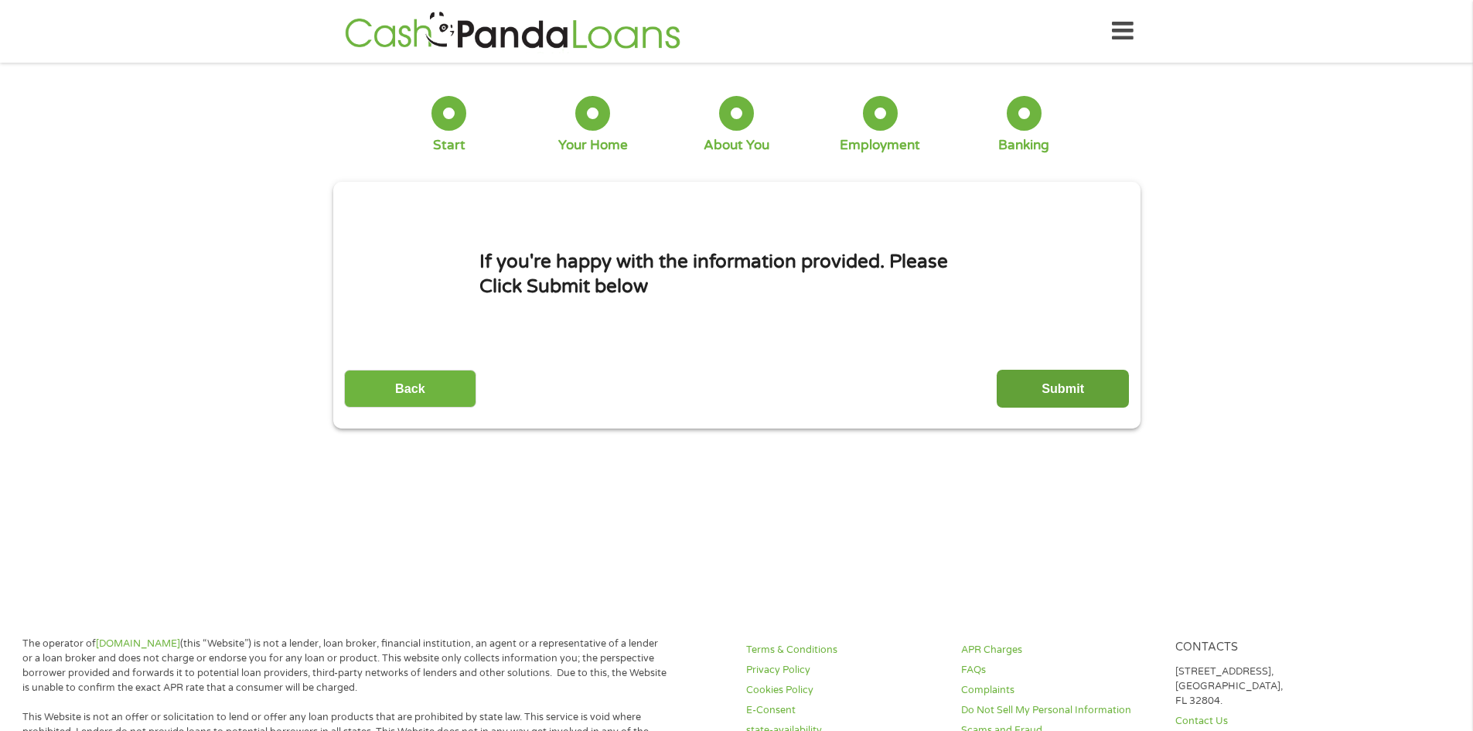
click at [1041, 386] on input "Submit" at bounding box center [1062, 389] width 132 height 38
